Goal: Transaction & Acquisition: Purchase product/service

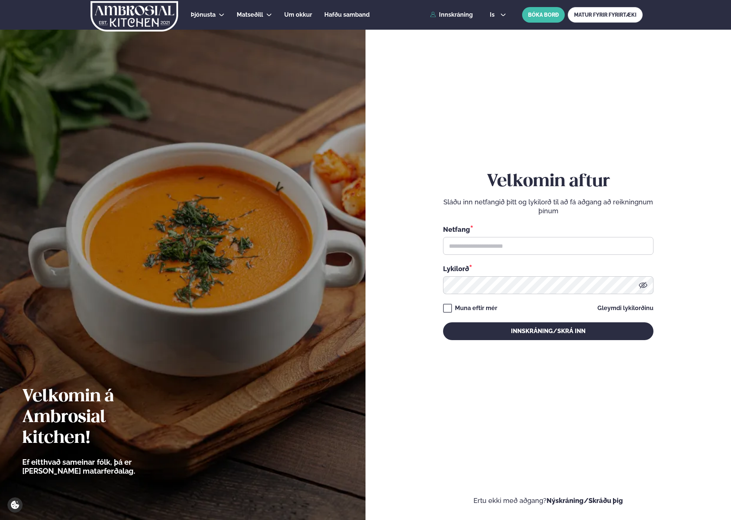
click at [486, 240] on input "text" at bounding box center [548, 246] width 210 height 18
click at [485, 248] on input "**********" at bounding box center [548, 246] width 210 height 18
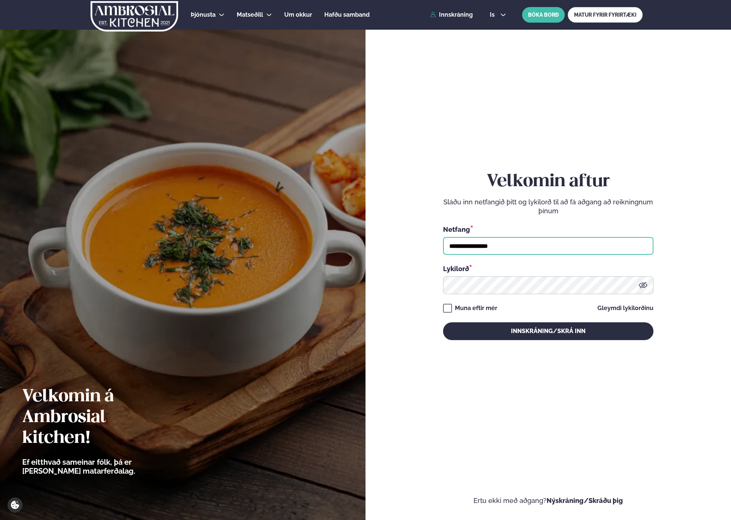
type input "**********"
click at [443, 322] on button "Innskráning/Skrá inn" at bounding box center [548, 331] width 210 height 18
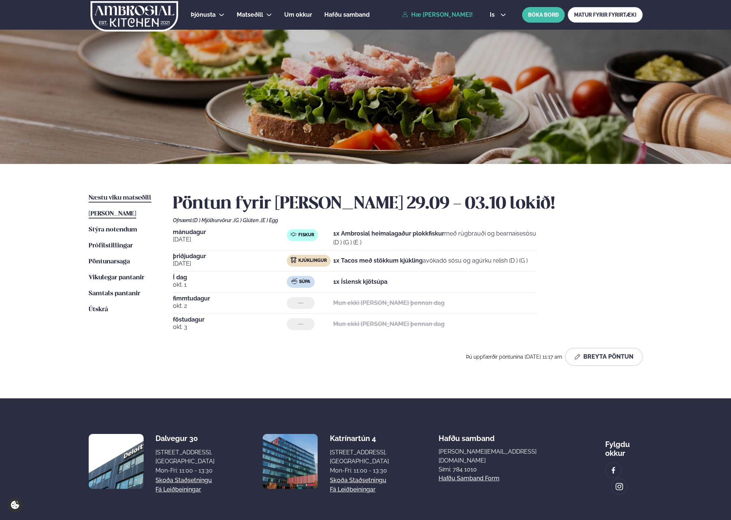
click at [127, 194] on link "Næstu [PERSON_NAME] matseðill Næsta vika" at bounding box center [120, 198] width 63 height 9
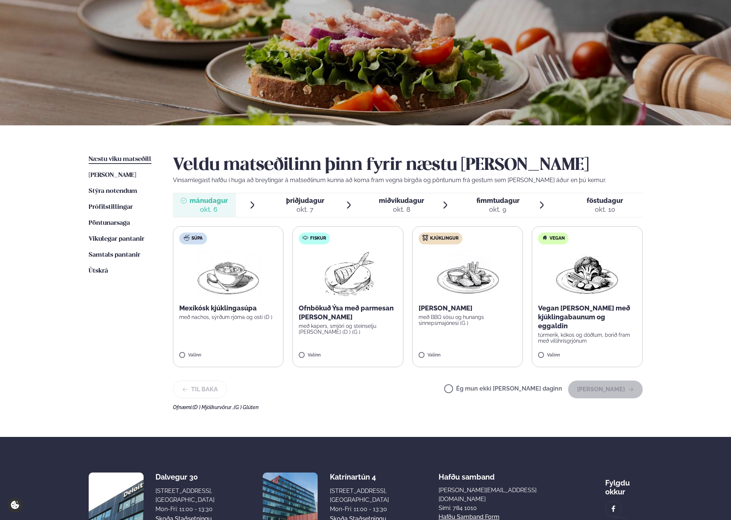
scroll to position [65, 0]
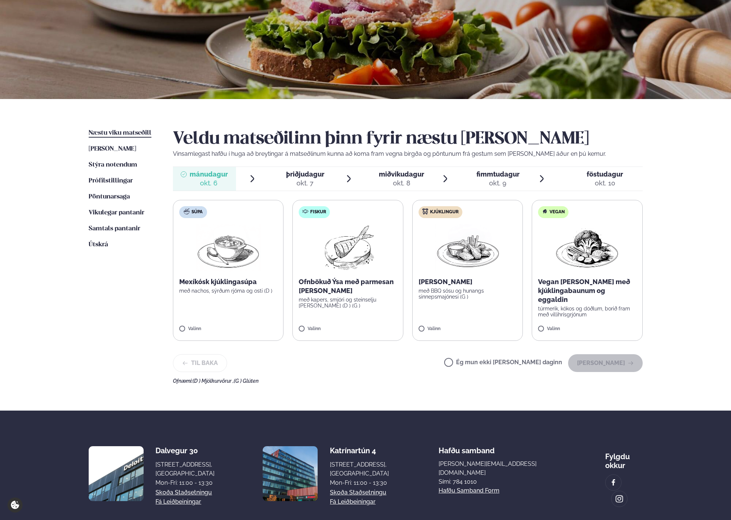
click at [359, 288] on p "Ofnbökuð Ýsa með parmesan [PERSON_NAME]" at bounding box center [348, 286] width 98 height 18
click at [604, 367] on button "[PERSON_NAME]" at bounding box center [605, 363] width 75 height 18
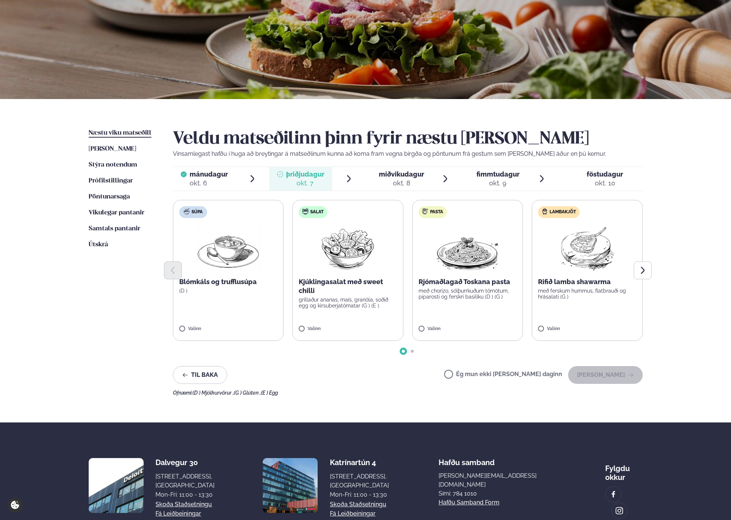
click at [376, 313] on label "Salat Kjúklingasalat með sweet chilli grillaður ananas, maís, granóla, soðið eg…" at bounding box center [347, 270] width 111 height 141
click at [597, 372] on button "[PERSON_NAME]" at bounding box center [605, 375] width 75 height 18
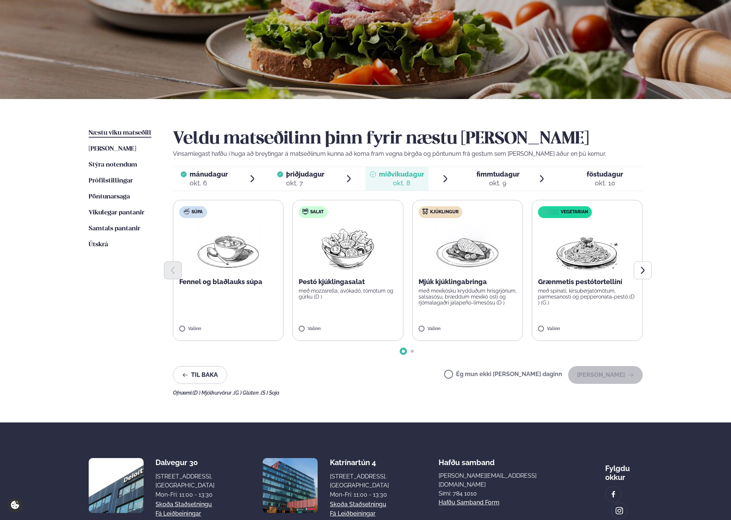
click at [490, 307] on label "Kjúklingur Mjúk kjúklingabringa með mexíkósku krydduðum hrísgrjónum, salsasósu,…" at bounding box center [467, 270] width 111 height 141
click at [599, 375] on button "[PERSON_NAME]" at bounding box center [605, 375] width 75 height 18
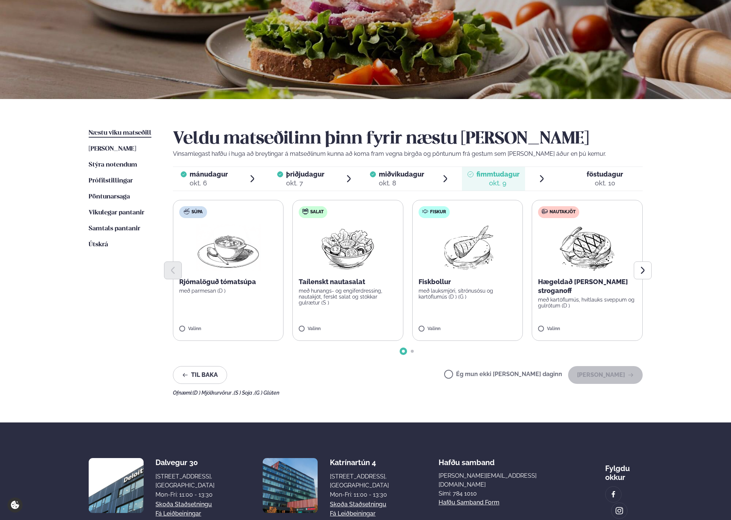
click at [377, 300] on p "með hunangs- og engiferdressing, nautakjöt, ferskt salat og stökkar gulrætur (S…" at bounding box center [348, 297] width 98 height 18
click at [606, 373] on button "[PERSON_NAME]" at bounding box center [605, 375] width 75 height 18
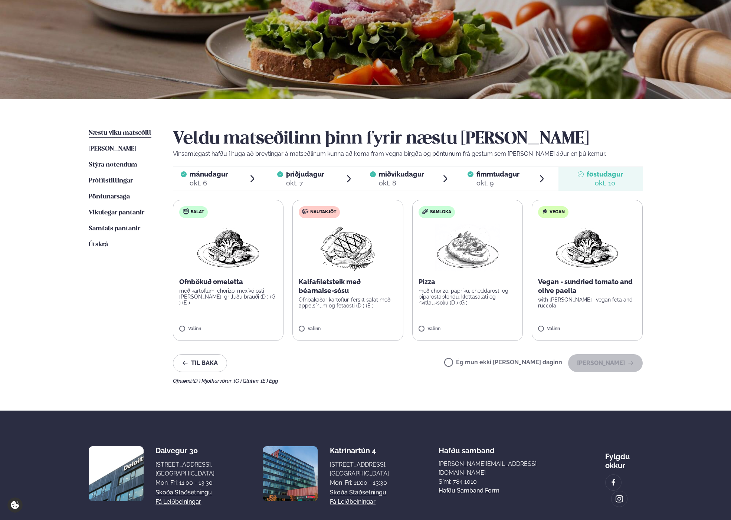
click at [657, 325] on div "Næstu [PERSON_NAME] matseðill Næsta vika [PERSON_NAME] matseðill Þessa [PERSON_…" at bounding box center [365, 255] width 598 height 312
click at [493, 173] on span "fimmtudagur" at bounding box center [497, 174] width 43 height 8
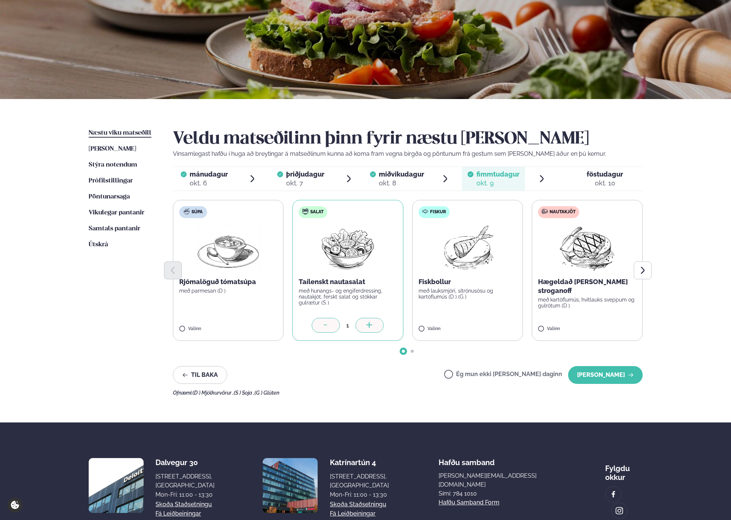
click at [329, 323] on icon at bounding box center [325, 325] width 7 height 7
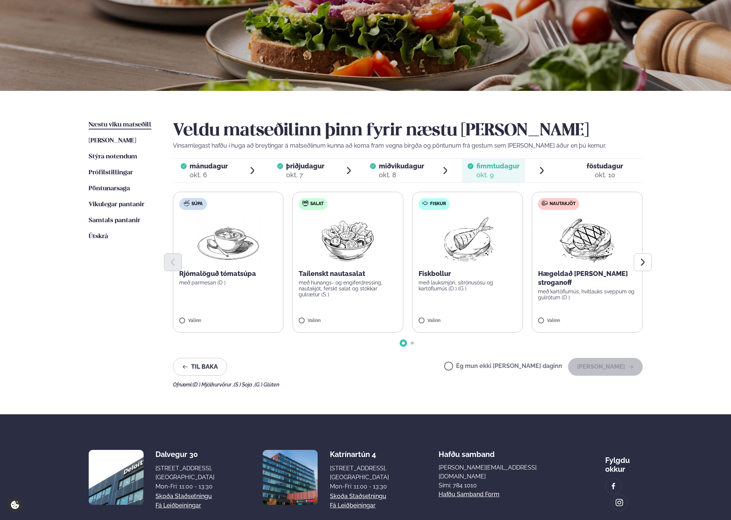
scroll to position [73, 0]
click at [558, 273] on p "Hægeldað [PERSON_NAME] stroganoff" at bounding box center [587, 278] width 98 height 18
click at [442, 320] on icon at bounding box center [445, 317] width 7 height 7
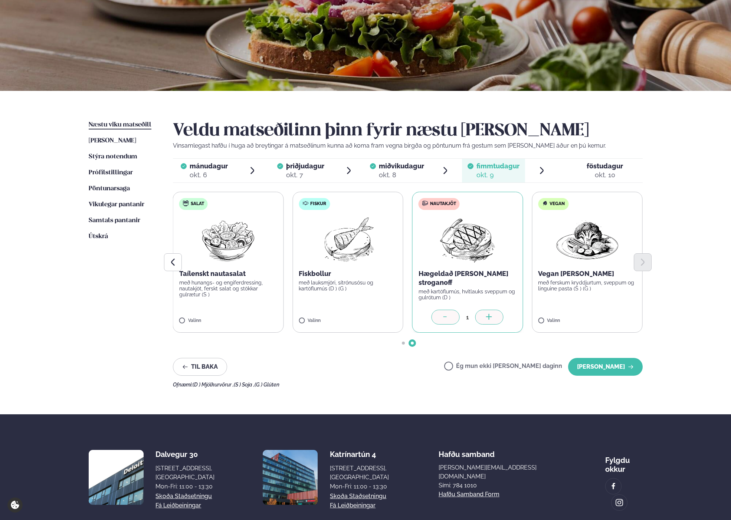
click at [635, 270] on div at bounding box center [408, 262] width 470 height 18
click at [171, 263] on icon "Previous slide" at bounding box center [172, 262] width 9 height 9
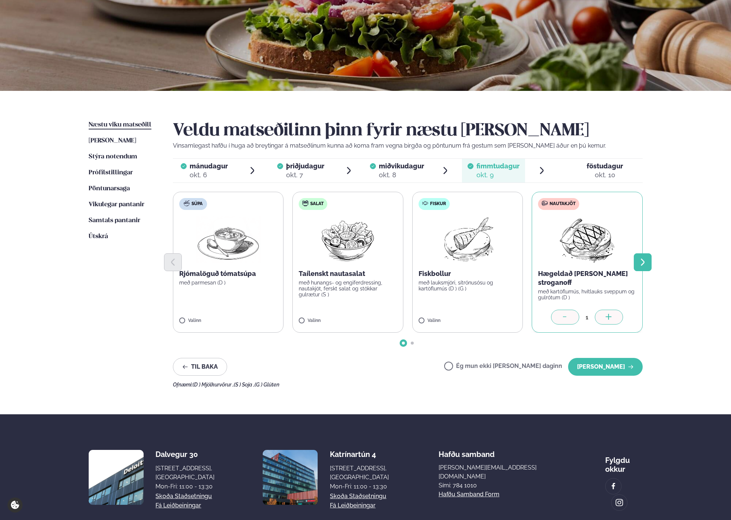
click at [639, 262] on icon "Next slide" at bounding box center [642, 262] width 9 height 9
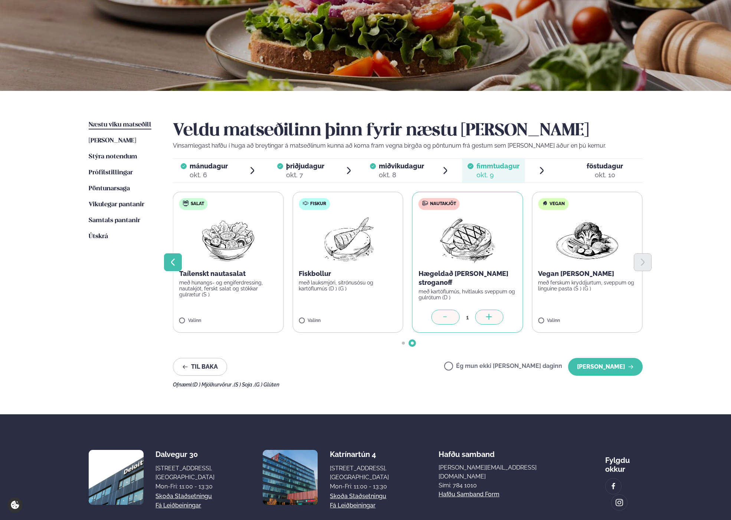
click at [174, 267] on button "Previous slide" at bounding box center [173, 262] width 18 height 18
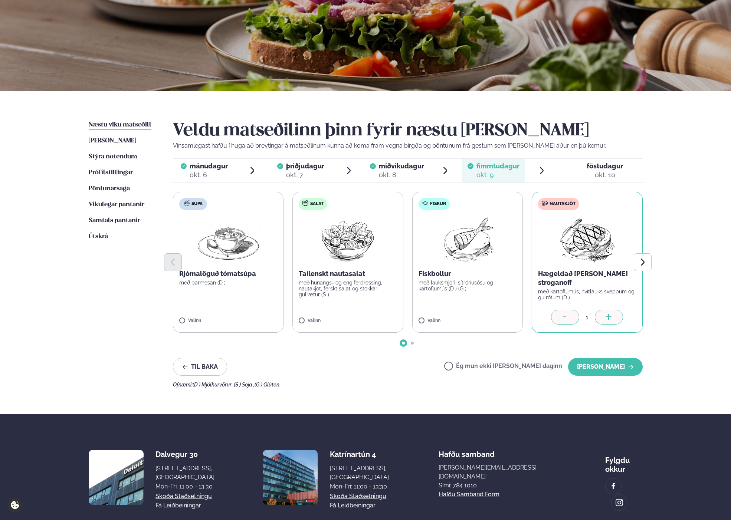
click at [392, 167] on span "miðvikudagur" at bounding box center [401, 166] width 45 height 8
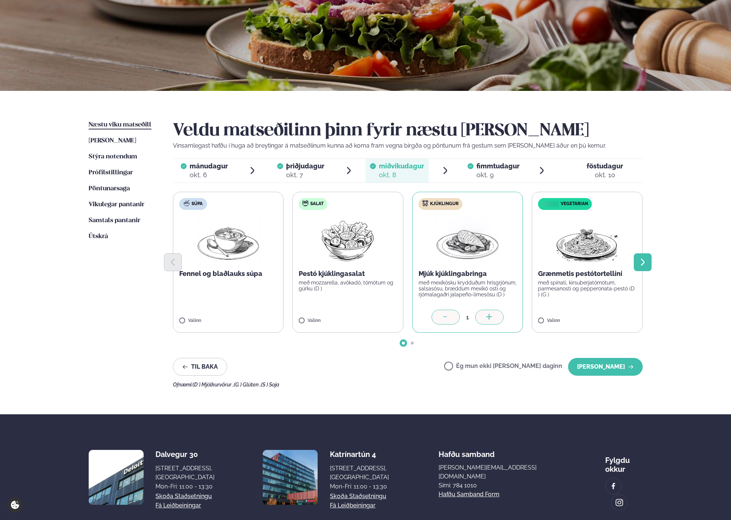
click at [641, 261] on icon "Next slide" at bounding box center [642, 262] width 9 height 9
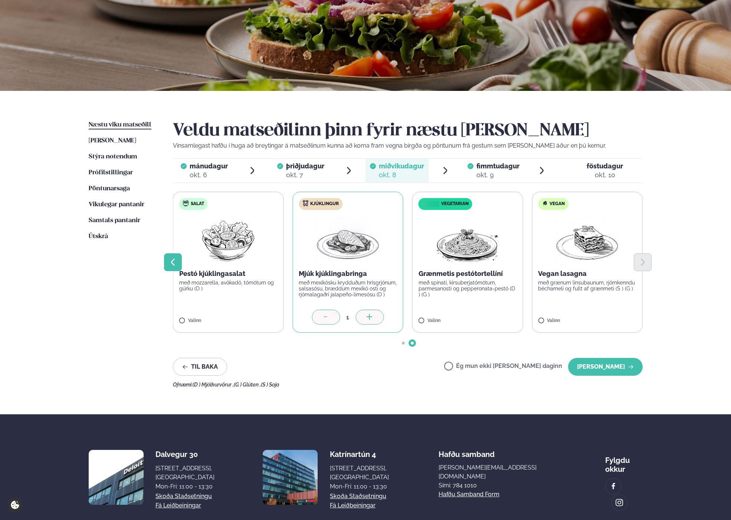
click at [179, 264] on button "Previous slide" at bounding box center [173, 262] width 18 height 18
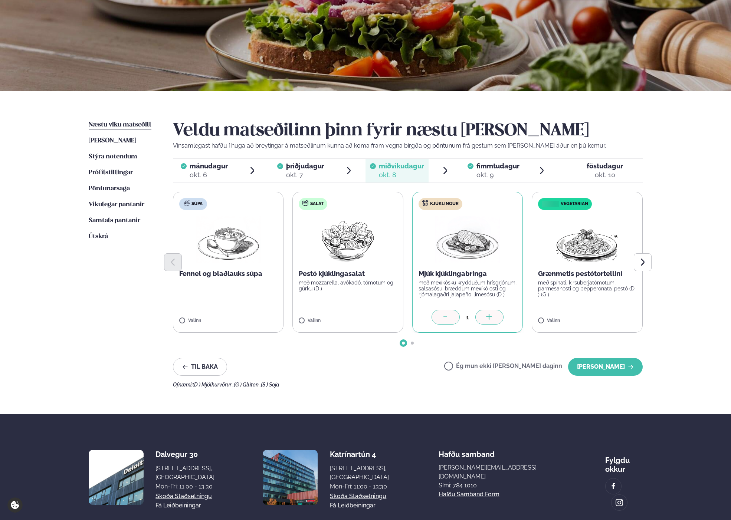
click at [211, 175] on div "okt. 6" at bounding box center [209, 175] width 38 height 9
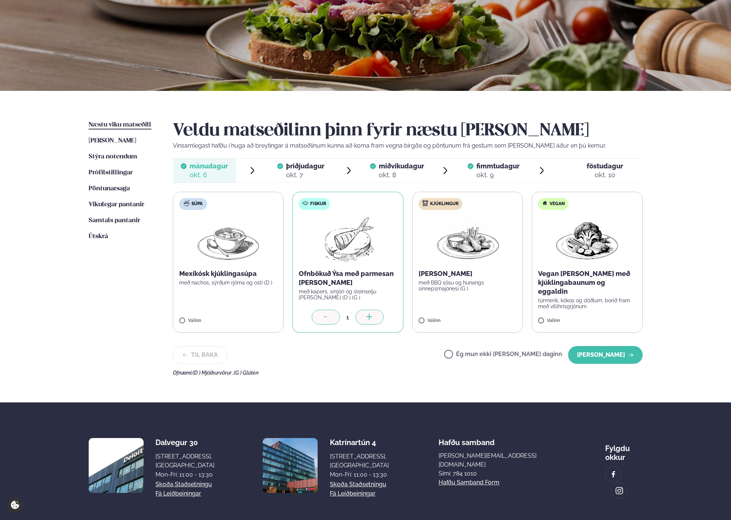
click at [308, 172] on div "okt. 7" at bounding box center [305, 175] width 38 height 9
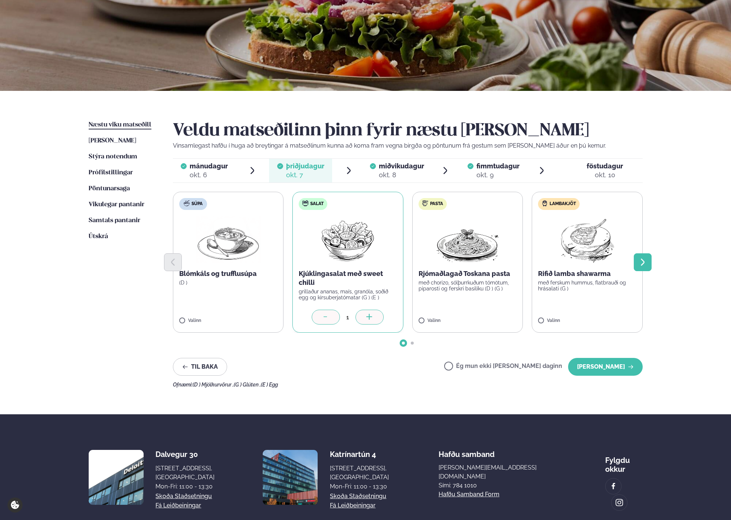
click at [642, 266] on icon "Next slide" at bounding box center [642, 262] width 9 height 9
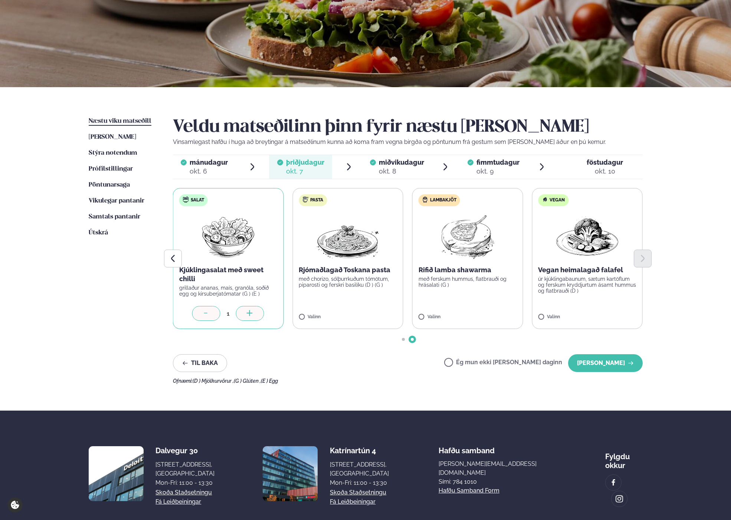
scroll to position [78, 0]
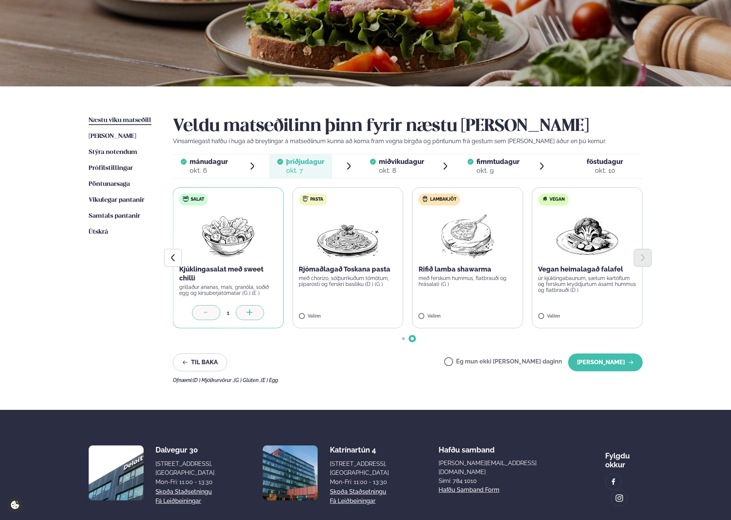
click at [407, 167] on div "okt. 8" at bounding box center [401, 170] width 45 height 9
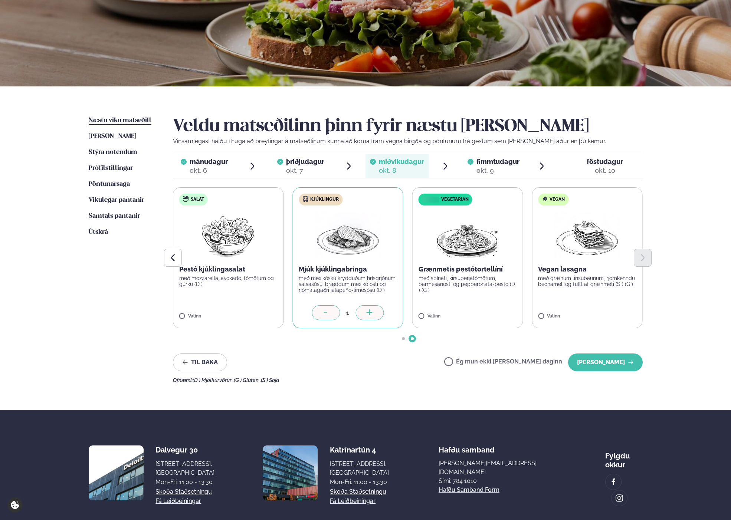
click at [480, 165] on div "fimmtudagur fim." at bounding box center [497, 161] width 43 height 9
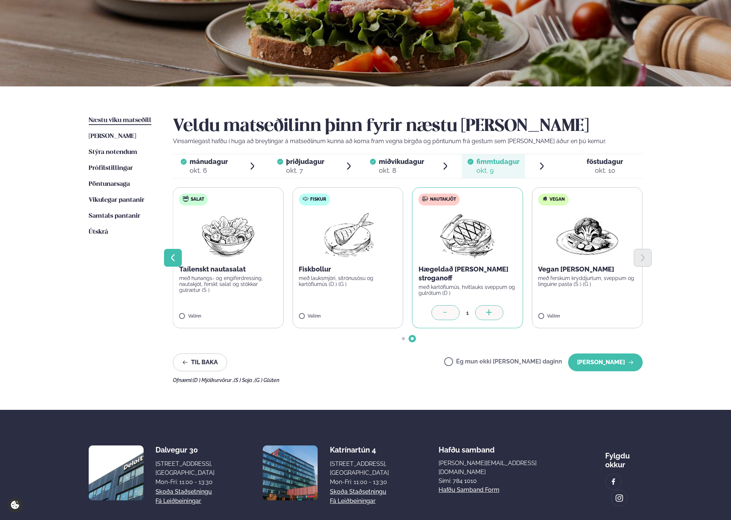
click at [170, 254] on icon "Previous slide" at bounding box center [172, 257] width 9 height 9
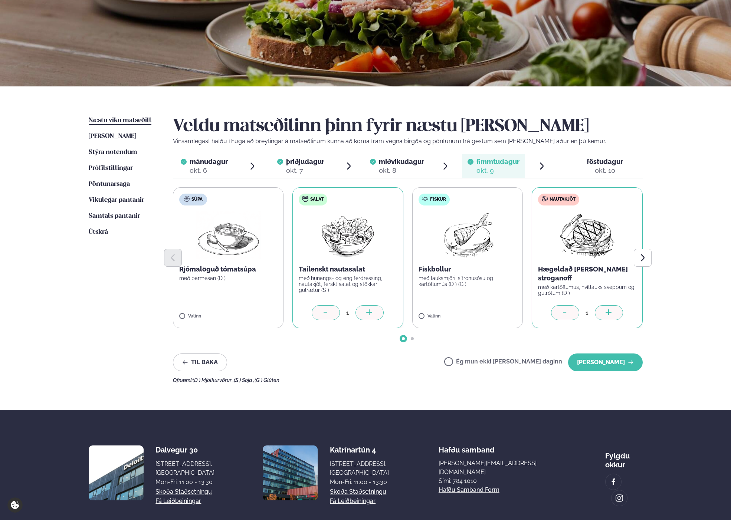
click at [591, 168] on div "okt. 10" at bounding box center [604, 170] width 36 height 9
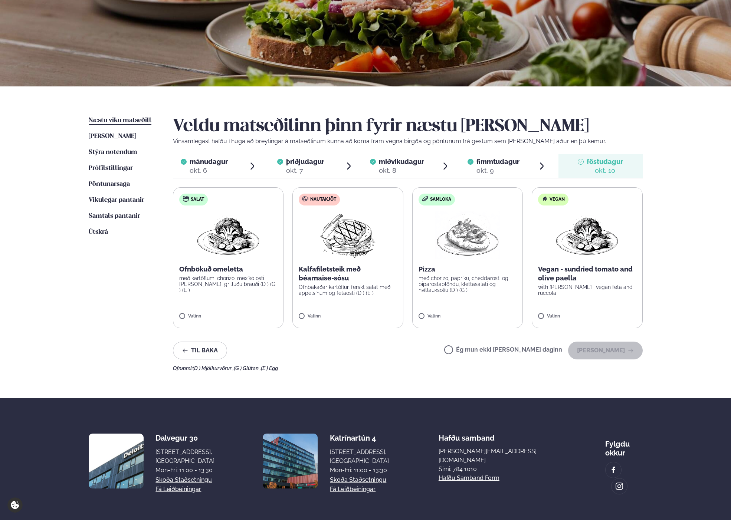
scroll to position [78, 0]
click at [180, 167] on span "mánudagur mán. [DATE]" at bounding box center [204, 166] width 63 height 24
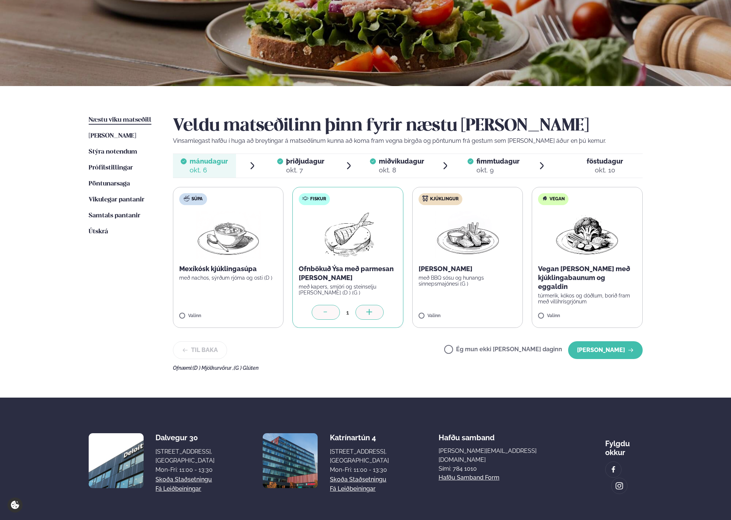
click at [306, 161] on span "þriðjudagur" at bounding box center [305, 161] width 38 height 8
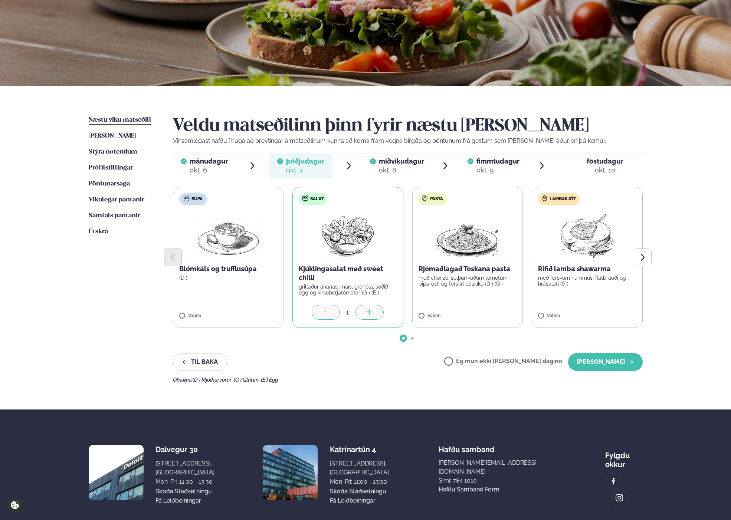
click at [408, 167] on div "okt. 8" at bounding box center [401, 170] width 45 height 9
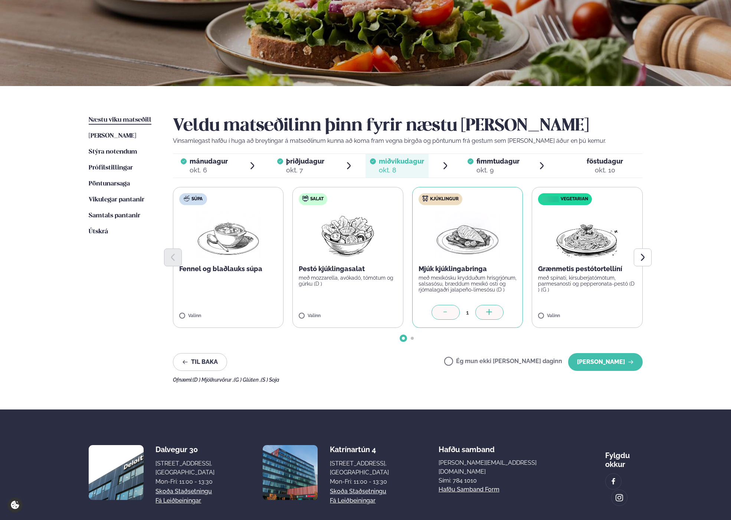
click at [476, 171] on div "okt. 9" at bounding box center [497, 170] width 43 height 9
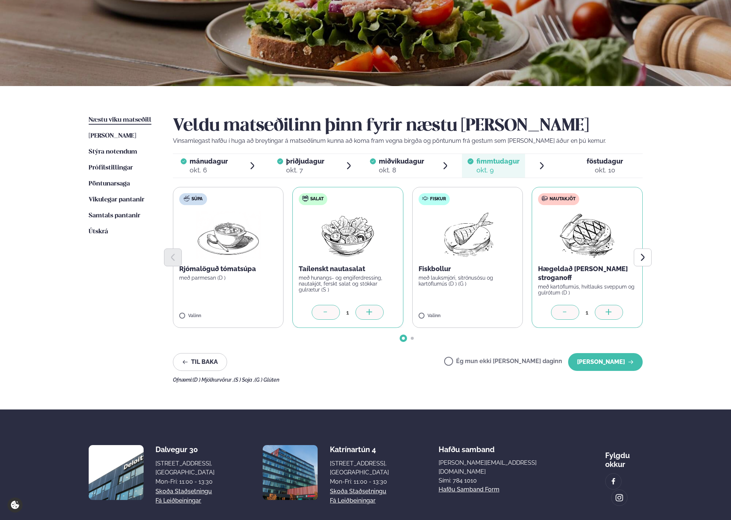
click at [558, 315] on div at bounding box center [565, 312] width 28 height 15
click at [604, 358] on button "[PERSON_NAME]" at bounding box center [605, 362] width 75 height 18
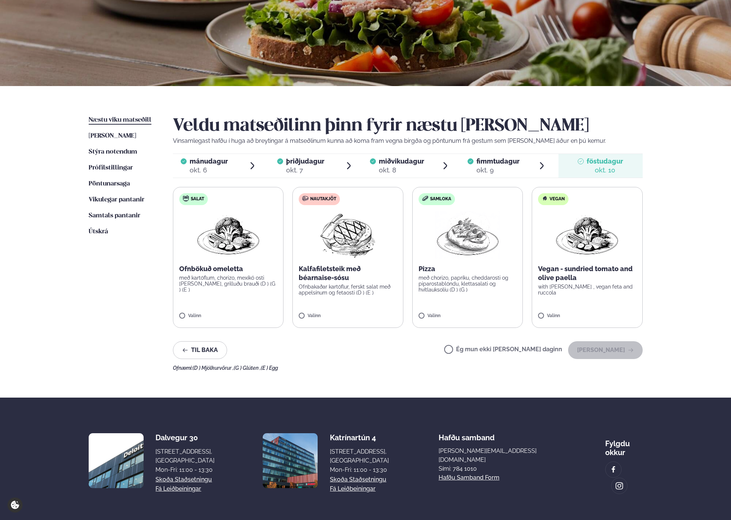
click at [670, 325] on div "Þjónusta Hádegismatur fyrir fyrirtæki Fyrirtækja veitingar Einkapartý Matseðill…" at bounding box center [365, 236] width 731 height 629
click at [599, 350] on button "[PERSON_NAME]" at bounding box center [605, 350] width 75 height 18
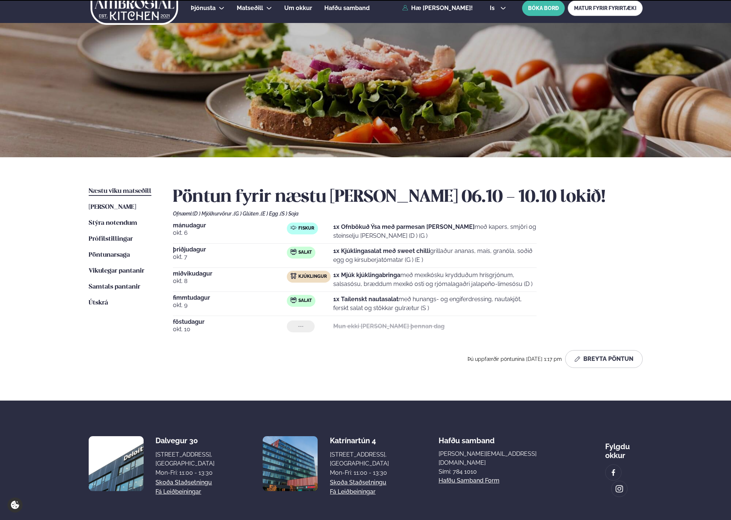
scroll to position [37, 0]
